Goal: Task Accomplishment & Management: Manage account settings

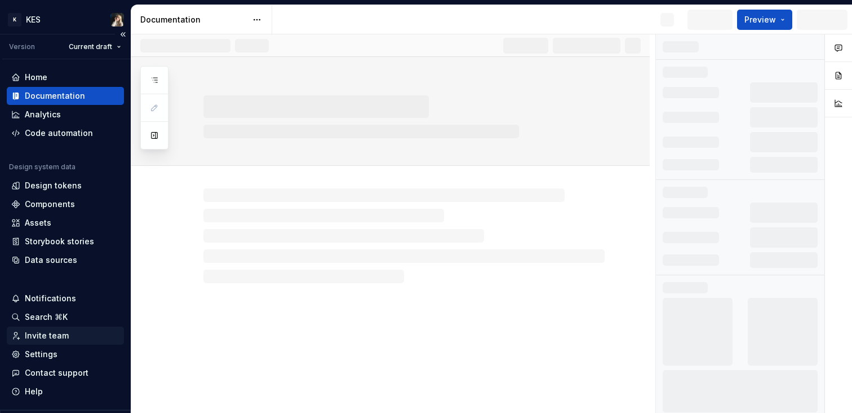
click at [51, 338] on div "Invite team" at bounding box center [47, 335] width 44 height 11
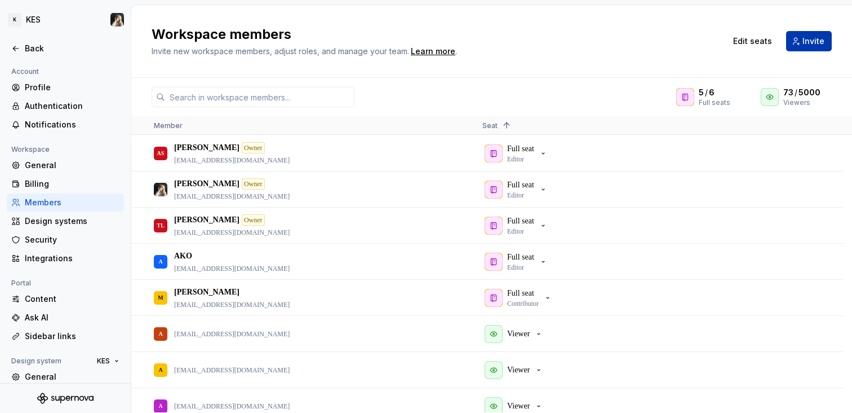
click at [807, 45] on span "Invite" at bounding box center [814, 41] width 22 height 11
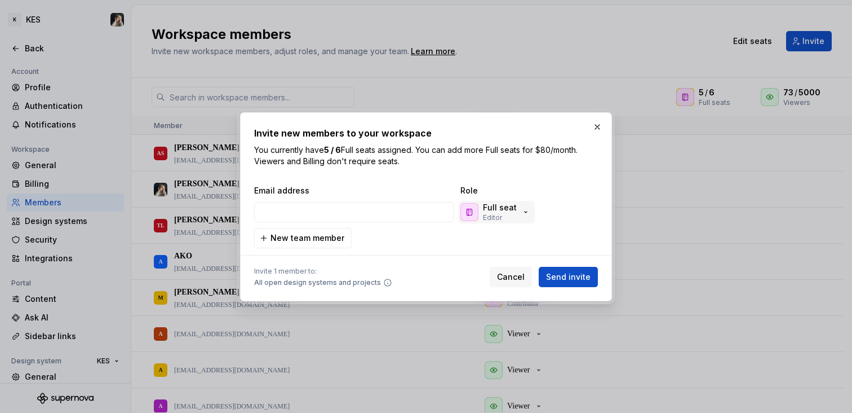
click at [501, 211] on p "Full seat" at bounding box center [500, 207] width 34 height 11
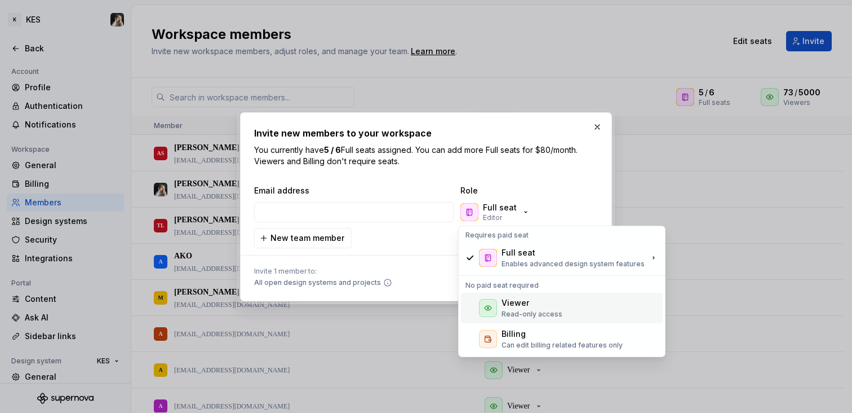
click at [536, 313] on p "Read-only access" at bounding box center [532, 313] width 61 height 9
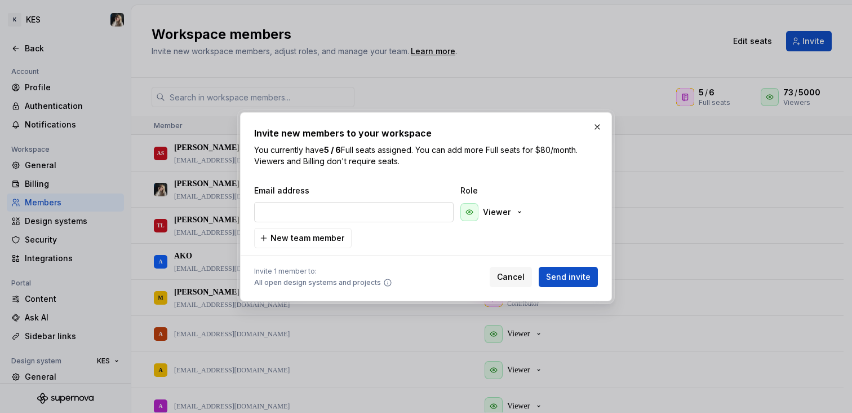
click at [343, 214] on input "email" at bounding box center [354, 212] width 200 height 20
paste input "mhl@keepit.com"
type input "mhl@keepit.com"
click at [562, 277] on span "Send invite" at bounding box center [568, 276] width 45 height 11
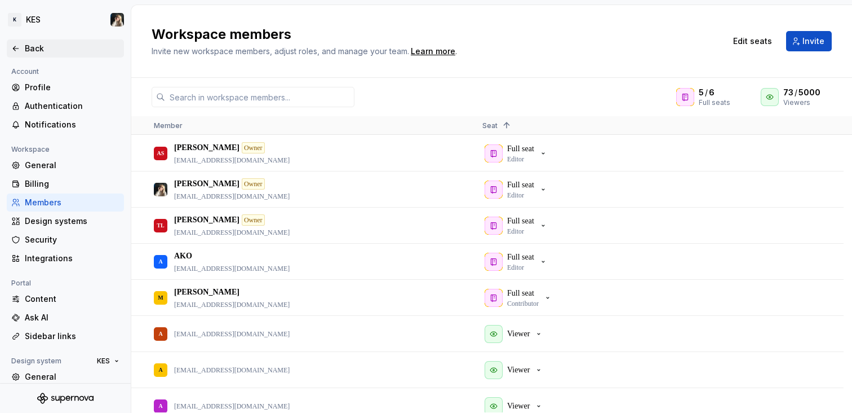
click at [30, 50] on div "Back" at bounding box center [72, 48] width 95 height 11
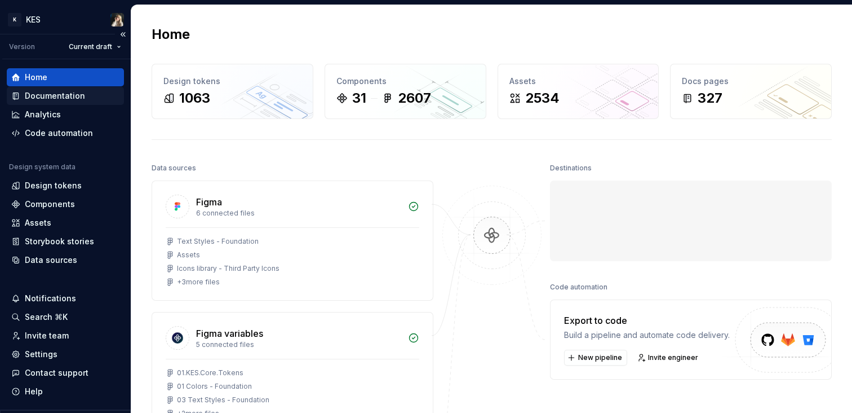
click at [67, 100] on div "Documentation" at bounding box center [55, 95] width 60 height 11
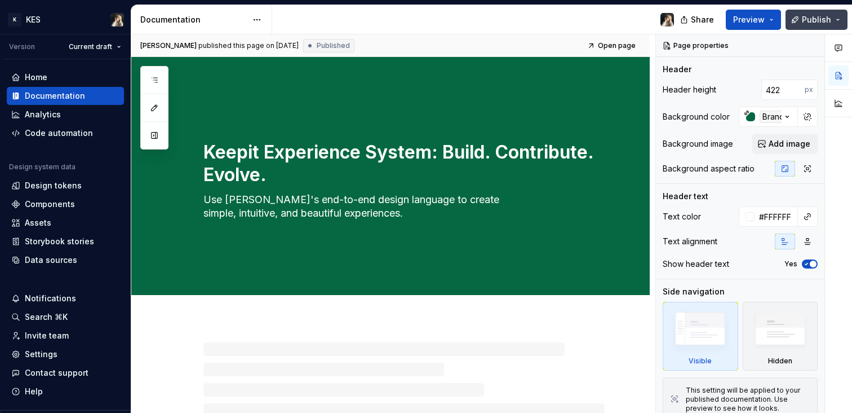
click at [839, 19] on button "Publish" at bounding box center [817, 20] width 62 height 20
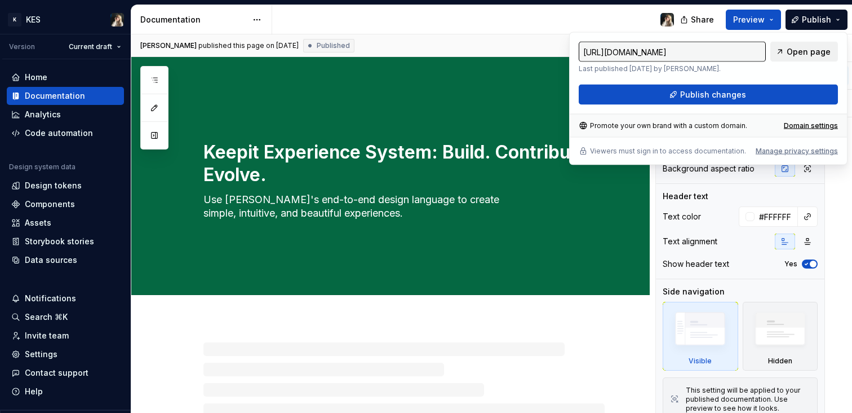
click at [813, 54] on span "Open page" at bounding box center [809, 51] width 44 height 11
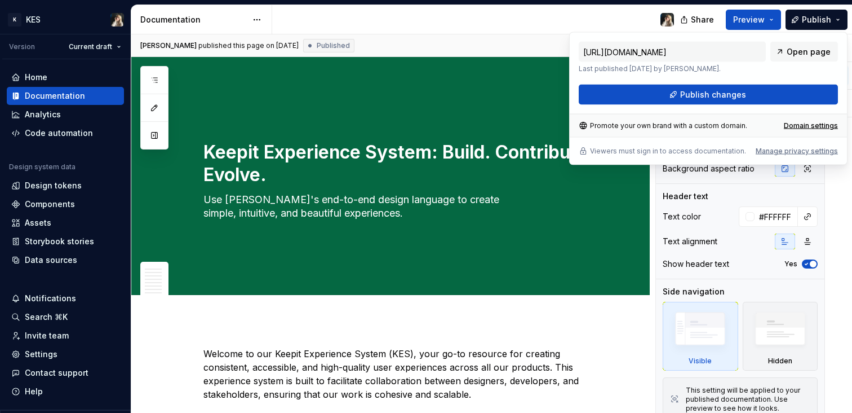
click at [369, 23] on div at bounding box center [477, 19] width 411 height 29
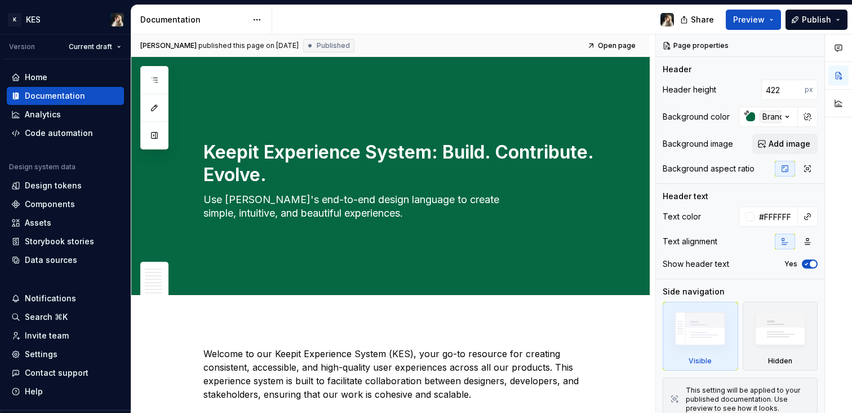
type textarea "*"
